Goal: Transaction & Acquisition: Purchase product/service

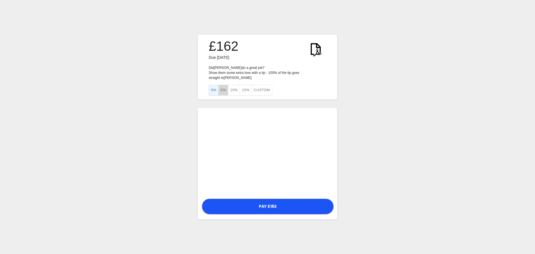
click at [224, 87] on button "5%" at bounding box center [223, 90] width 10 height 11
click at [212, 90] on button "0%" at bounding box center [214, 90] width 10 height 11
click at [224, 89] on button "5%" at bounding box center [223, 90] width 10 height 11
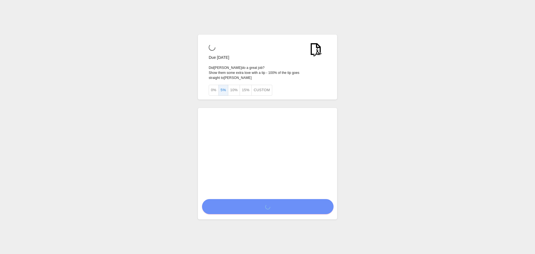
click at [161, 115] on div "Due [DATE] Did [PERSON_NAME] do a great job? Show them some extra love with a t…" at bounding box center [267, 127] width 535 height 254
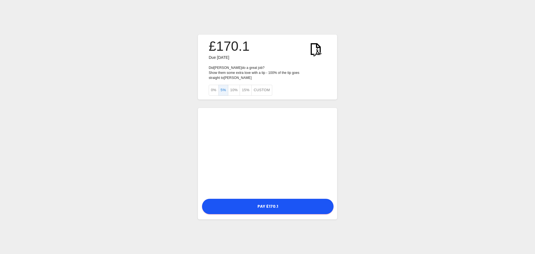
click at [371, 133] on div "£170.1 Due [DATE] Did [PERSON_NAME] do a great job? Show them some extra love w…" at bounding box center [267, 127] width 535 height 254
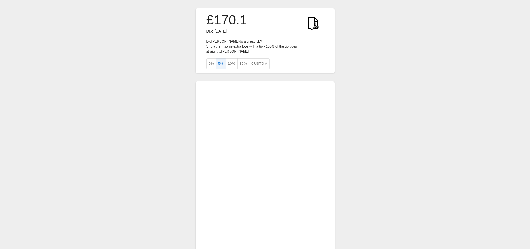
click at [367, 149] on div "£170.1 Due [DATE] Did [PERSON_NAME] do a great job? Show them some extra love w…" at bounding box center [265, 143] width 530 height 287
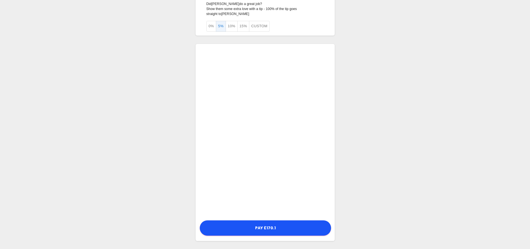
scroll to position [38, 0]
click at [354, 164] on div "£170.1 Due [DATE] Did [PERSON_NAME] do a great job? Show them some extra love w…" at bounding box center [265, 105] width 530 height 287
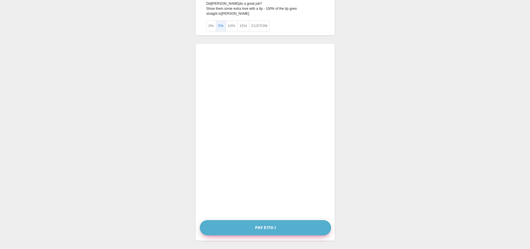
click at [274, 232] on button "Pay £170.1" at bounding box center [265, 228] width 131 height 15
